Goal: Information Seeking & Learning: Learn about a topic

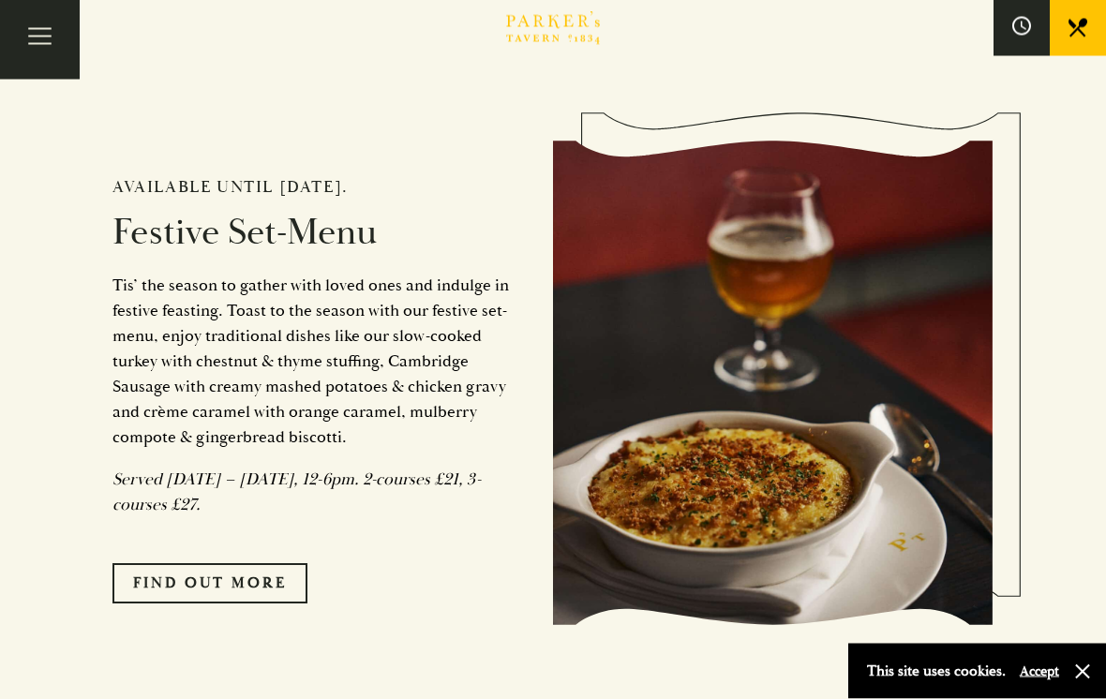
scroll to position [1539, 0]
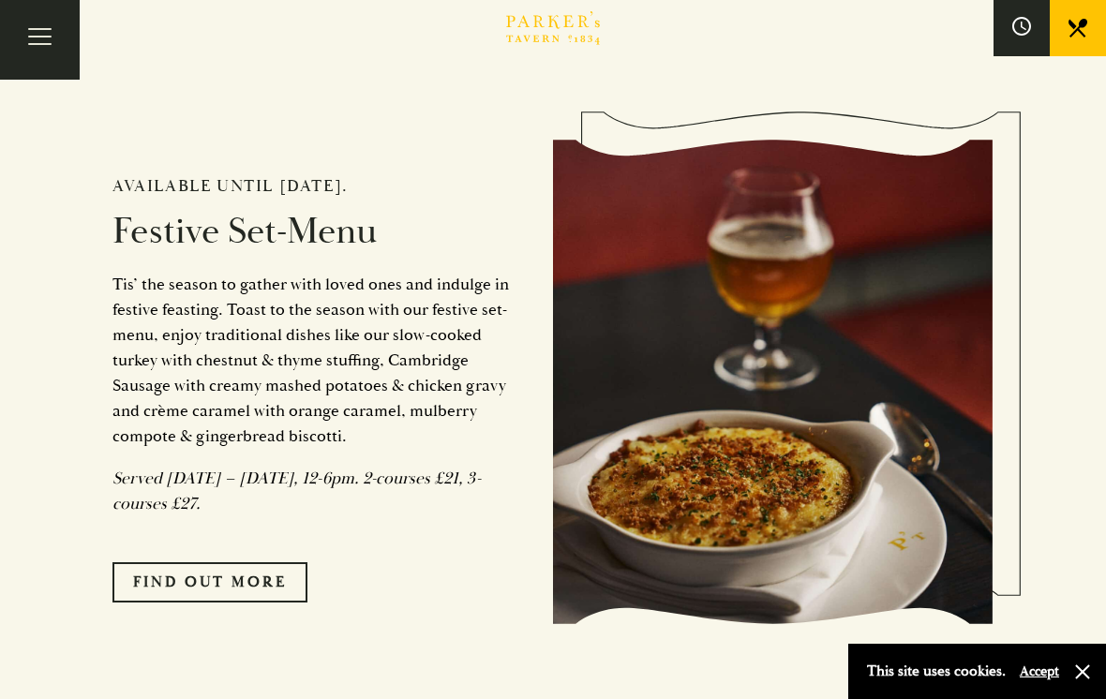
click at [286, 602] on link "FIND OUT MORE" at bounding box center [210, 582] width 195 height 39
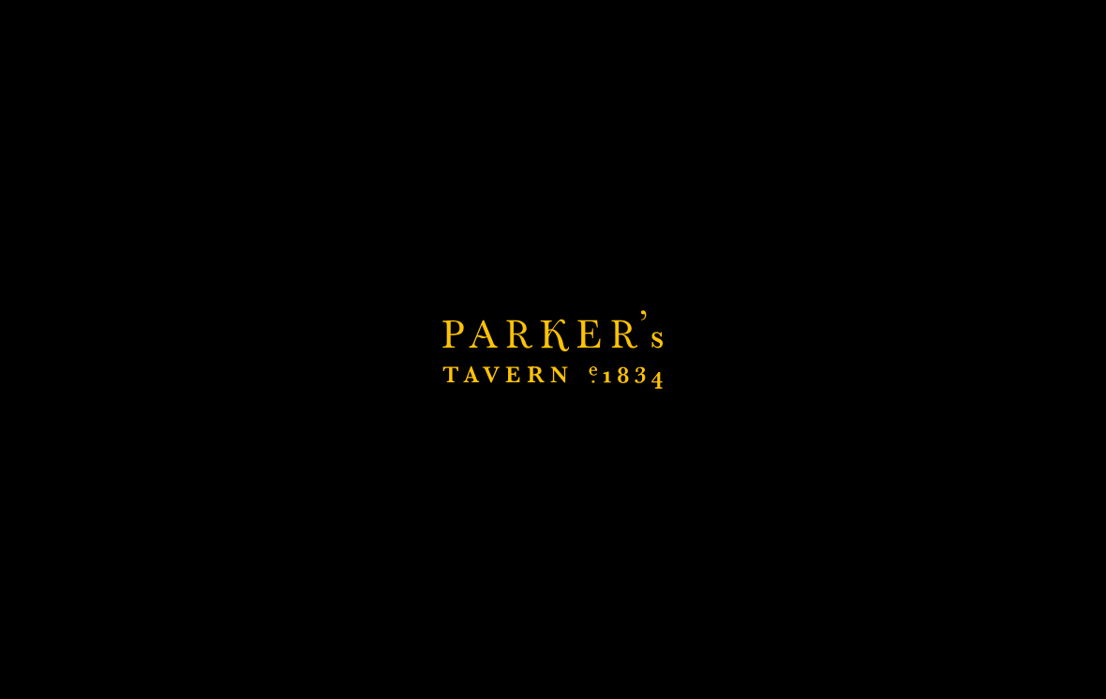
scroll to position [1568, 0]
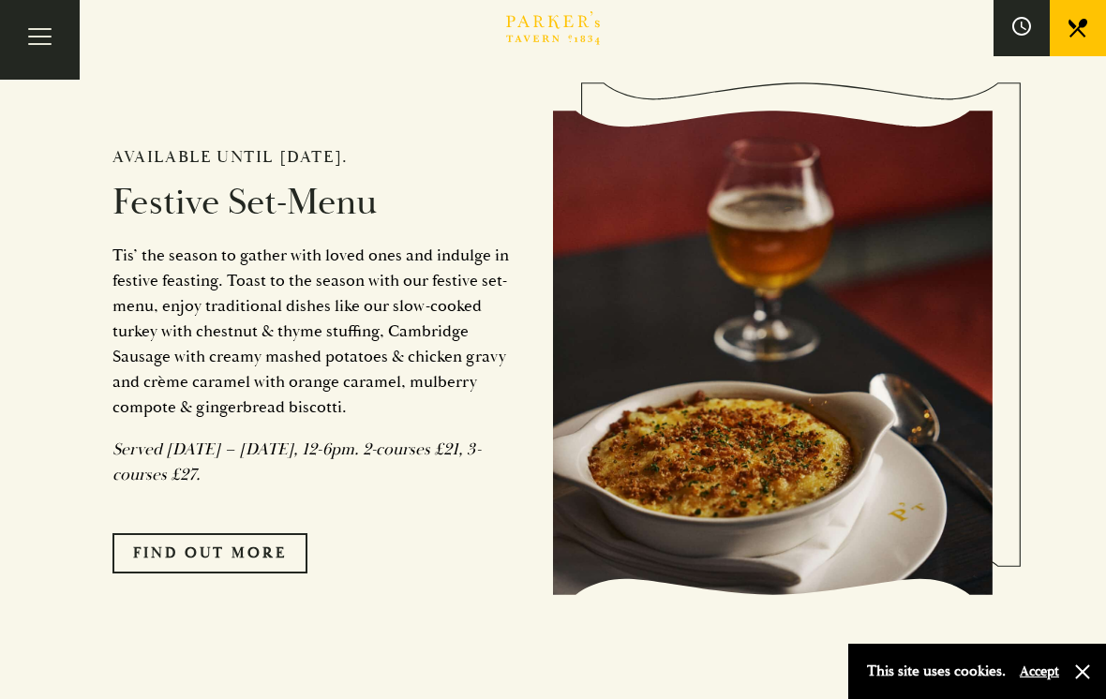
click at [51, 42] on button "Toggle navigation" at bounding box center [40, 40] width 80 height 80
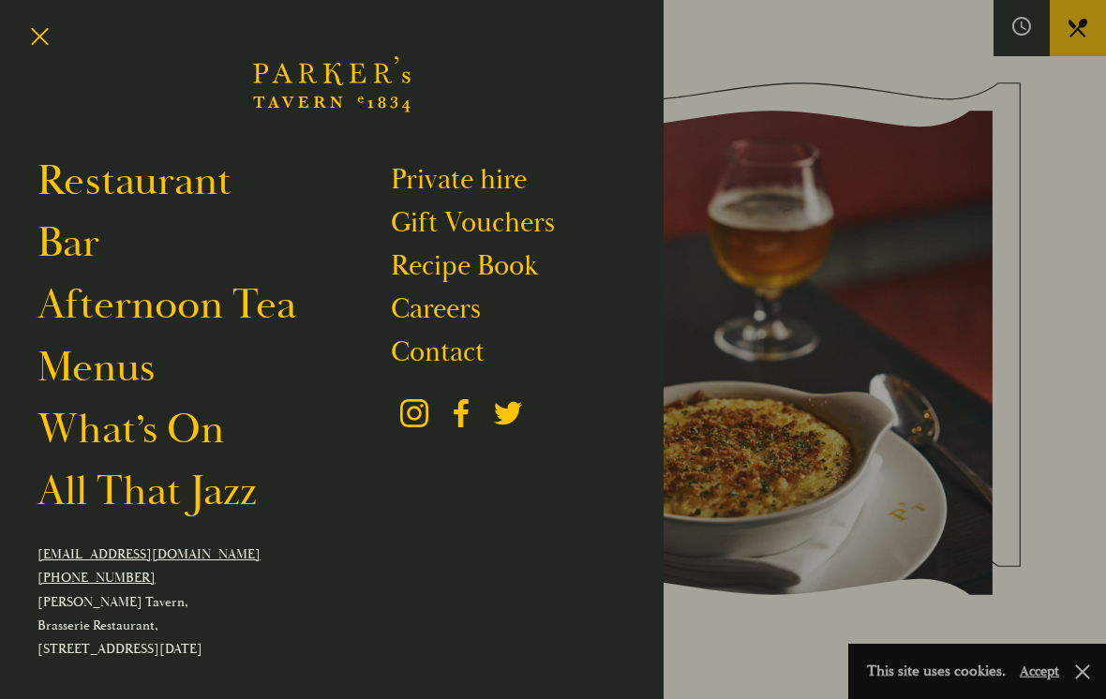
click at [131, 372] on link "Menus" at bounding box center [96, 368] width 117 height 52
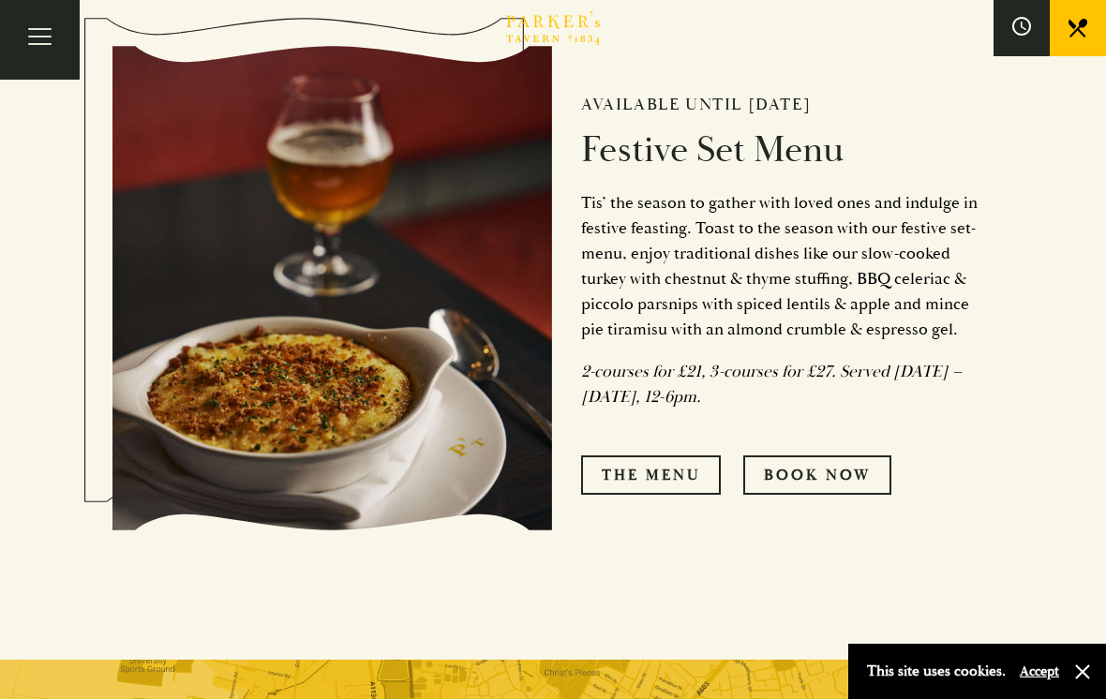
scroll to position [820, 0]
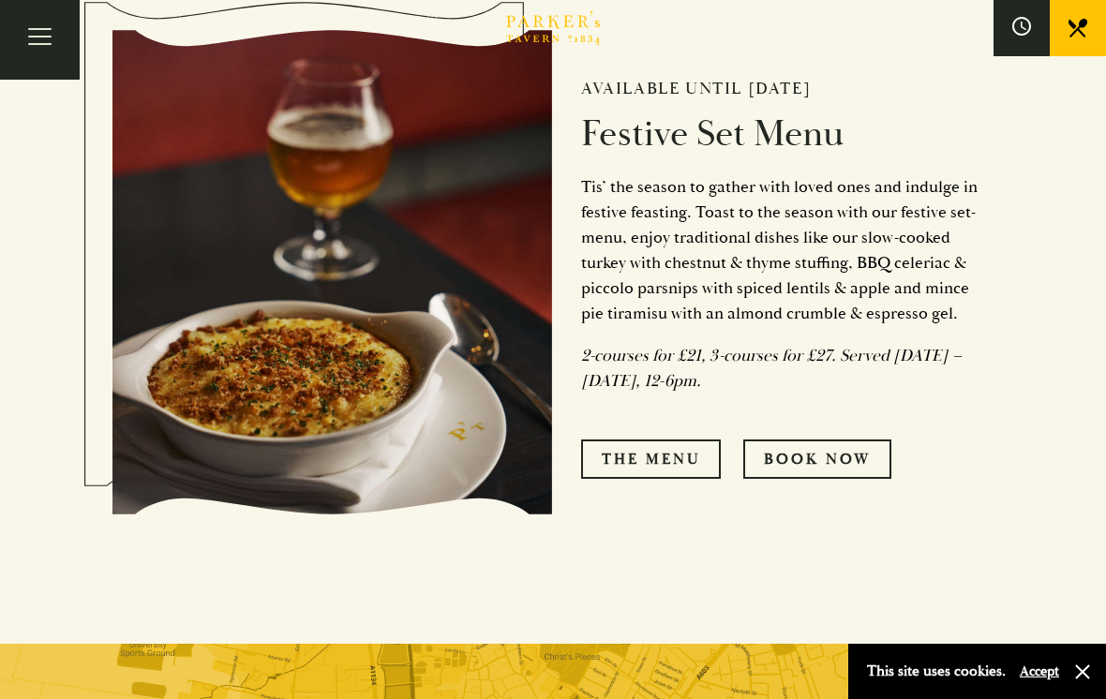
click at [676, 479] on link "The Menu" at bounding box center [651, 459] width 140 height 39
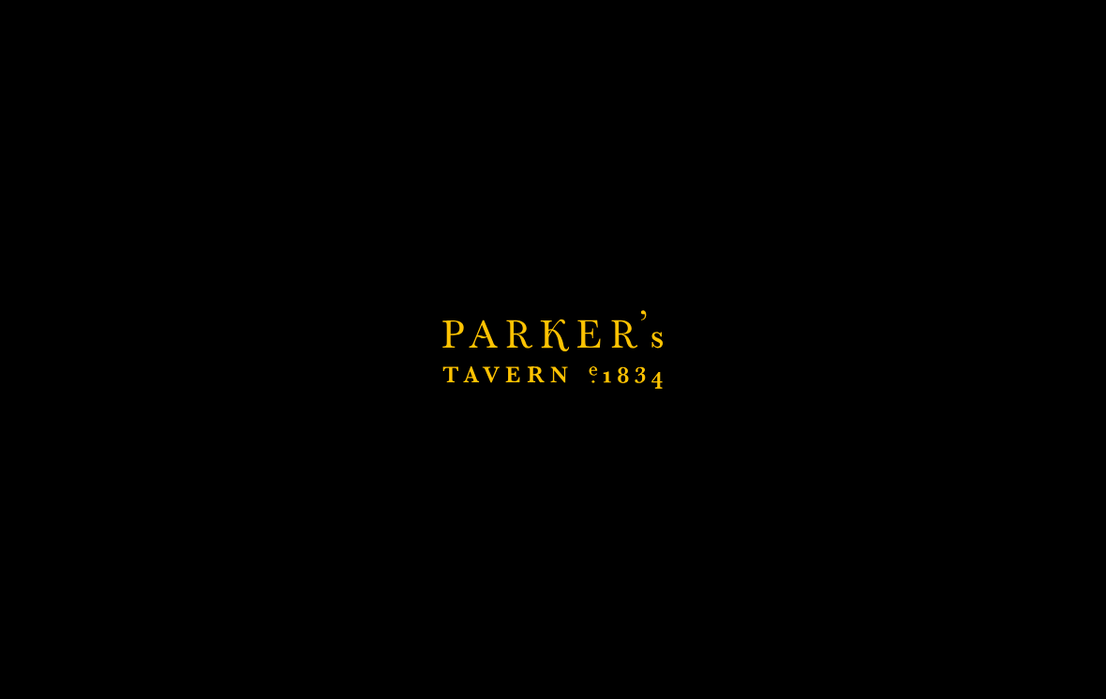
scroll to position [850, 0]
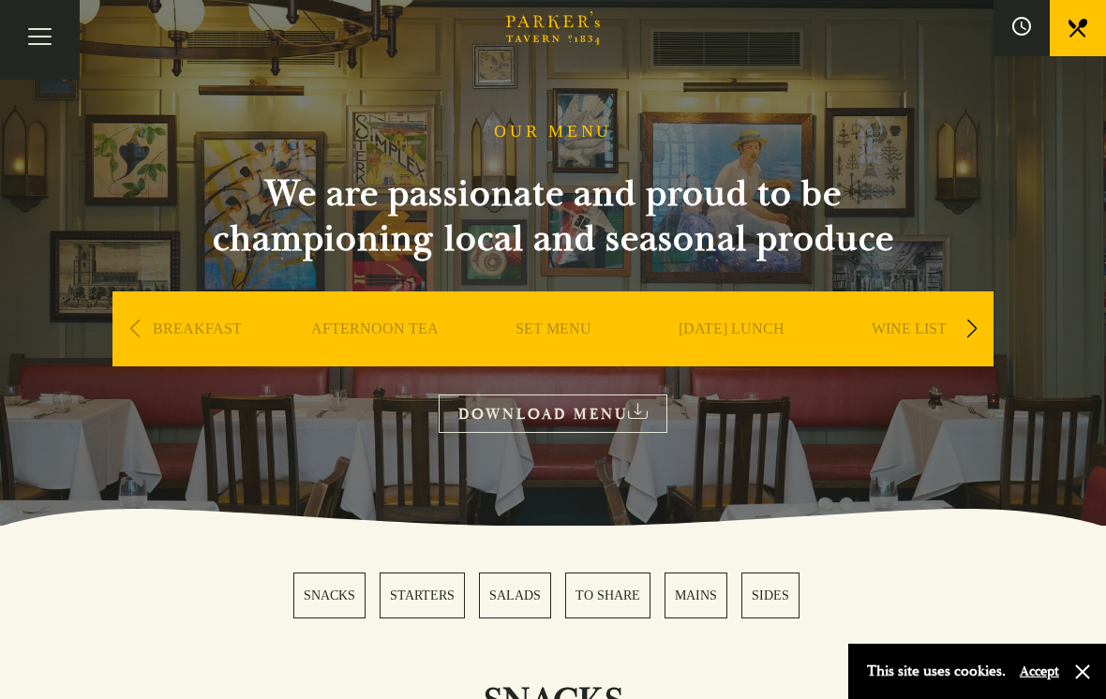
scroll to position [42, 0]
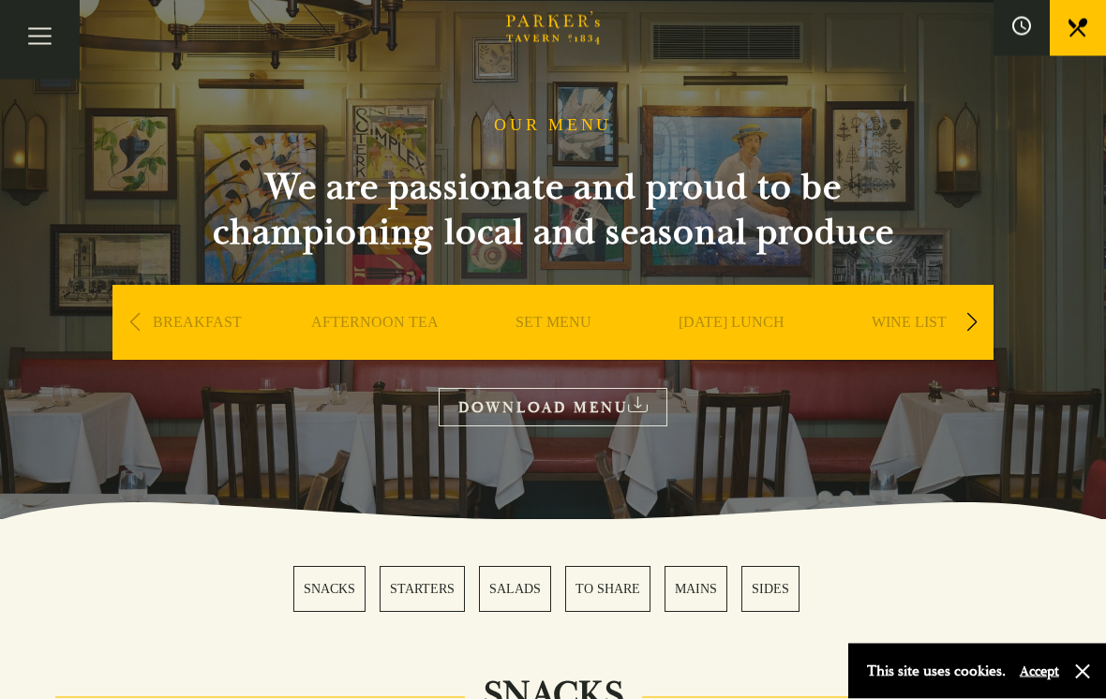
click at [740, 321] on link "SUNDAY LUNCH" at bounding box center [732, 351] width 106 height 75
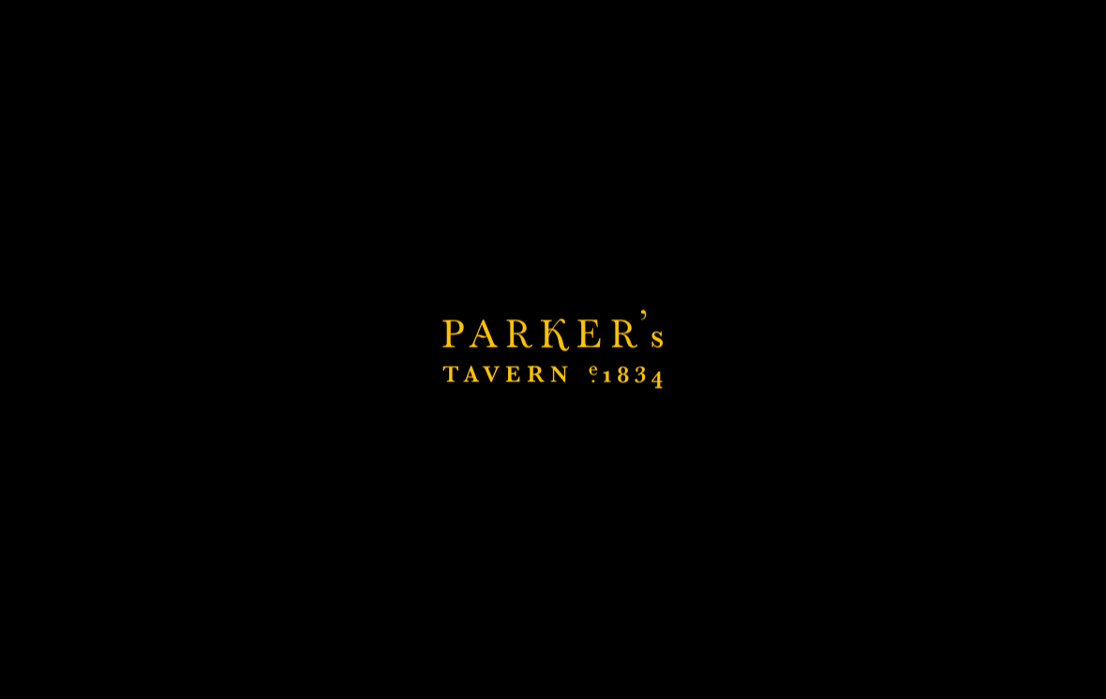
scroll to position [43, 0]
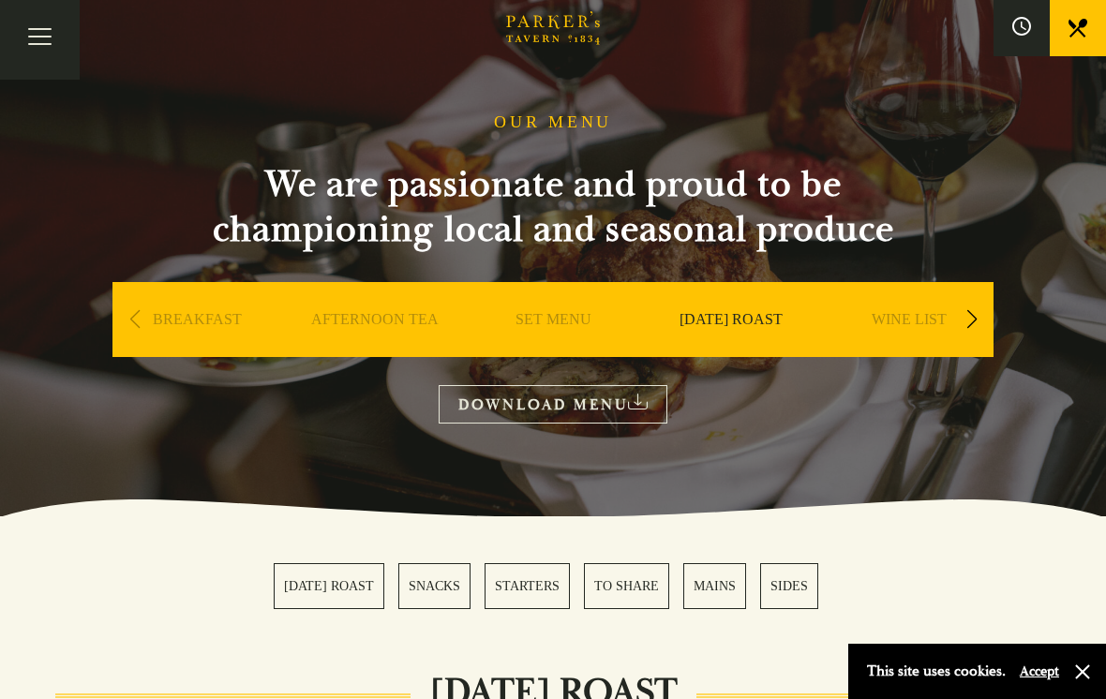
scroll to position [44, 0]
